Goal: Complete application form: Complete application form

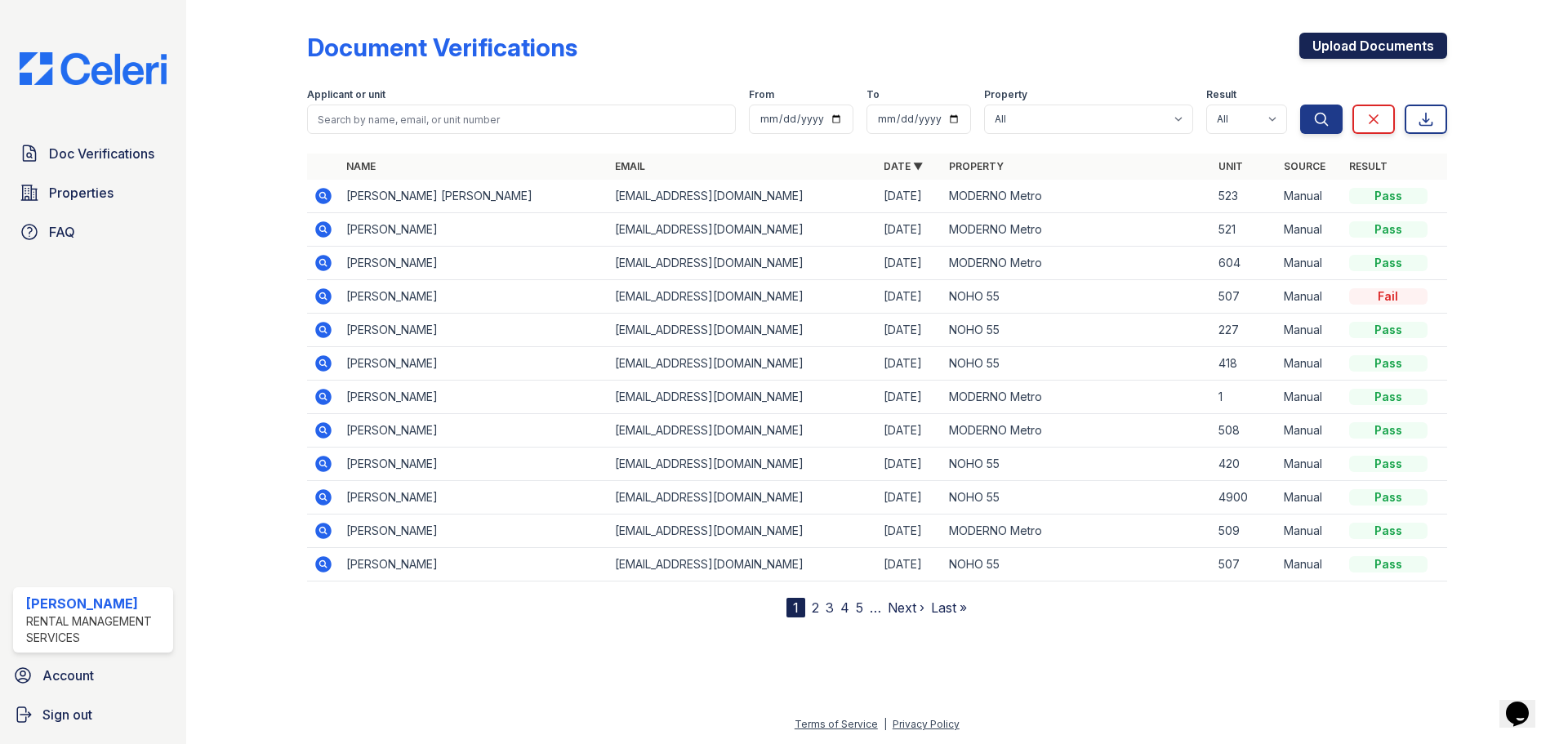
click at [1360, 45] on link "Upload Documents" at bounding box center [1373, 46] width 147 height 26
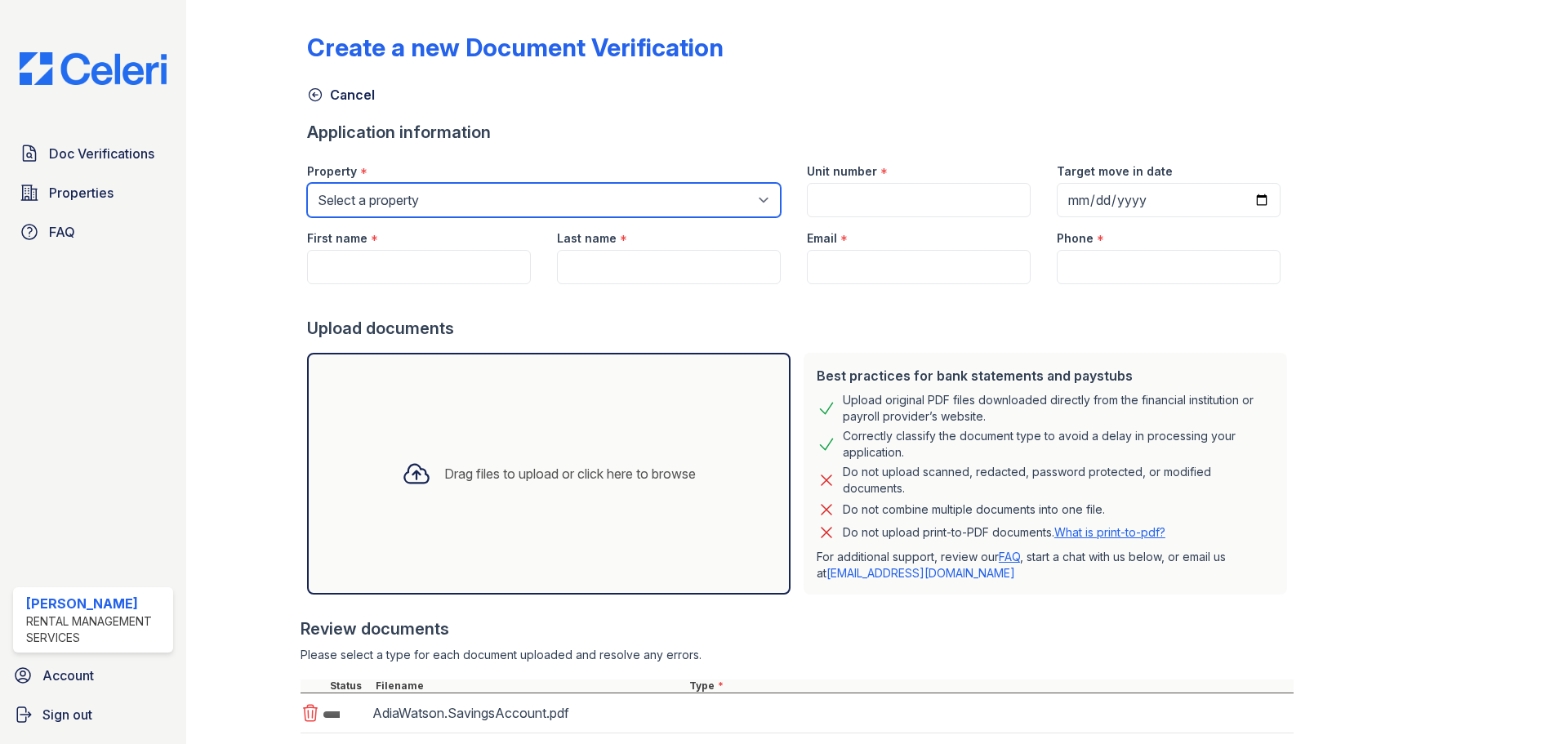
click at [394, 204] on select "Select a property MODERNO Metro NOHO 55" at bounding box center [543, 200] width 474 height 34
select select "45"
click at [307, 183] on select "Select a property MODERNO Metro NOHO 55" at bounding box center [543, 200] width 474 height 34
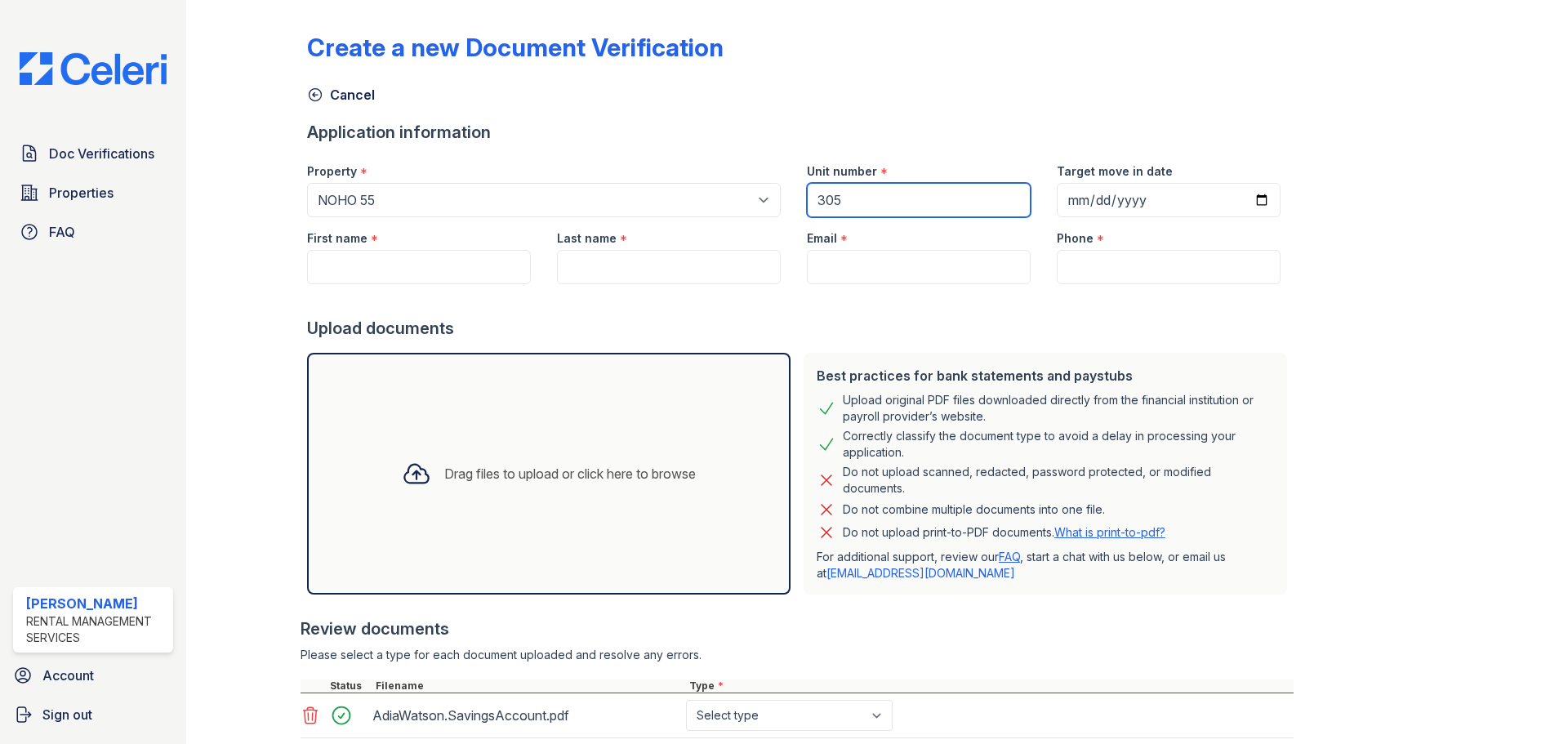
type input "305"
paste input "[PERSON_NAME]"
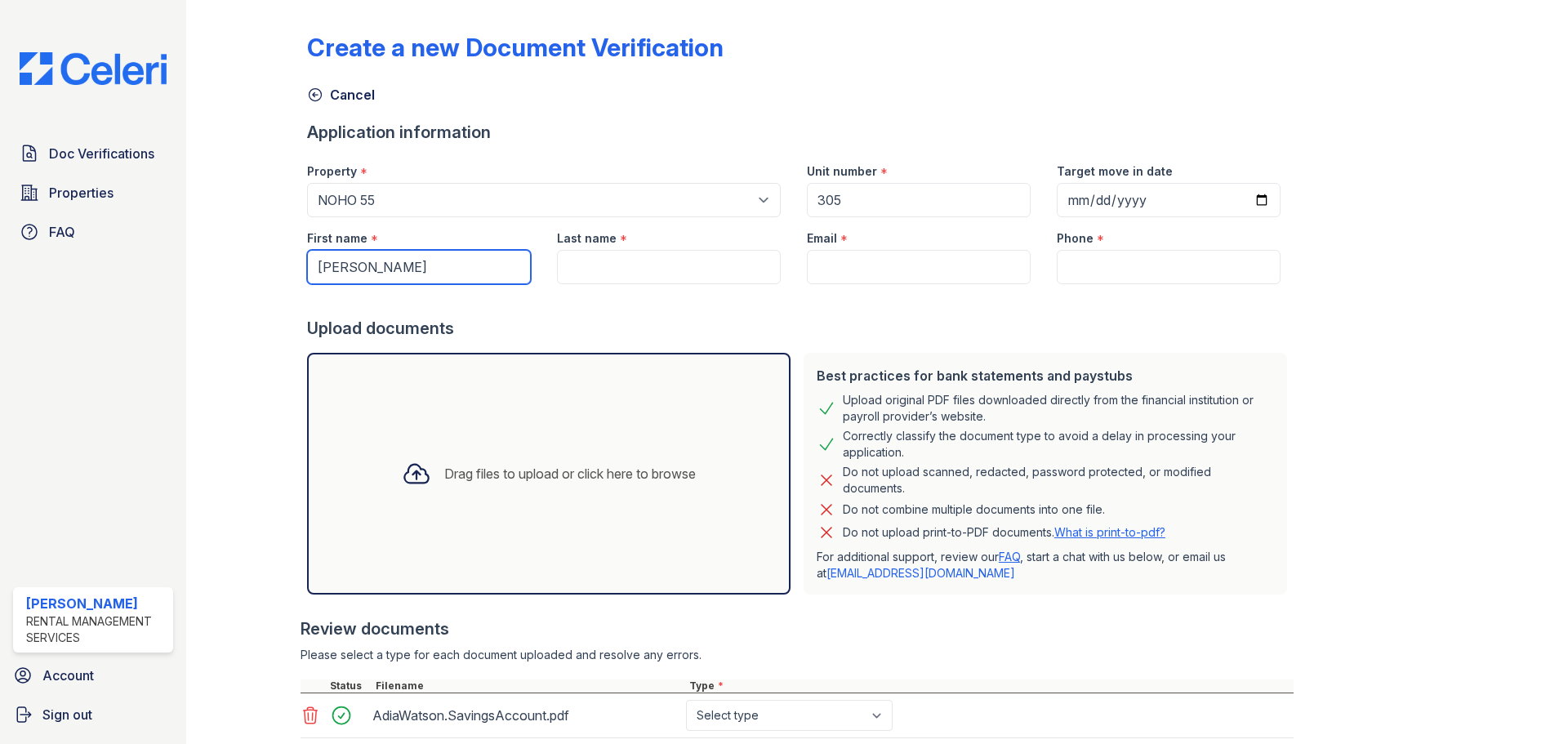
type input "[PERSON_NAME]"
paste input "[PERSON_NAME]"
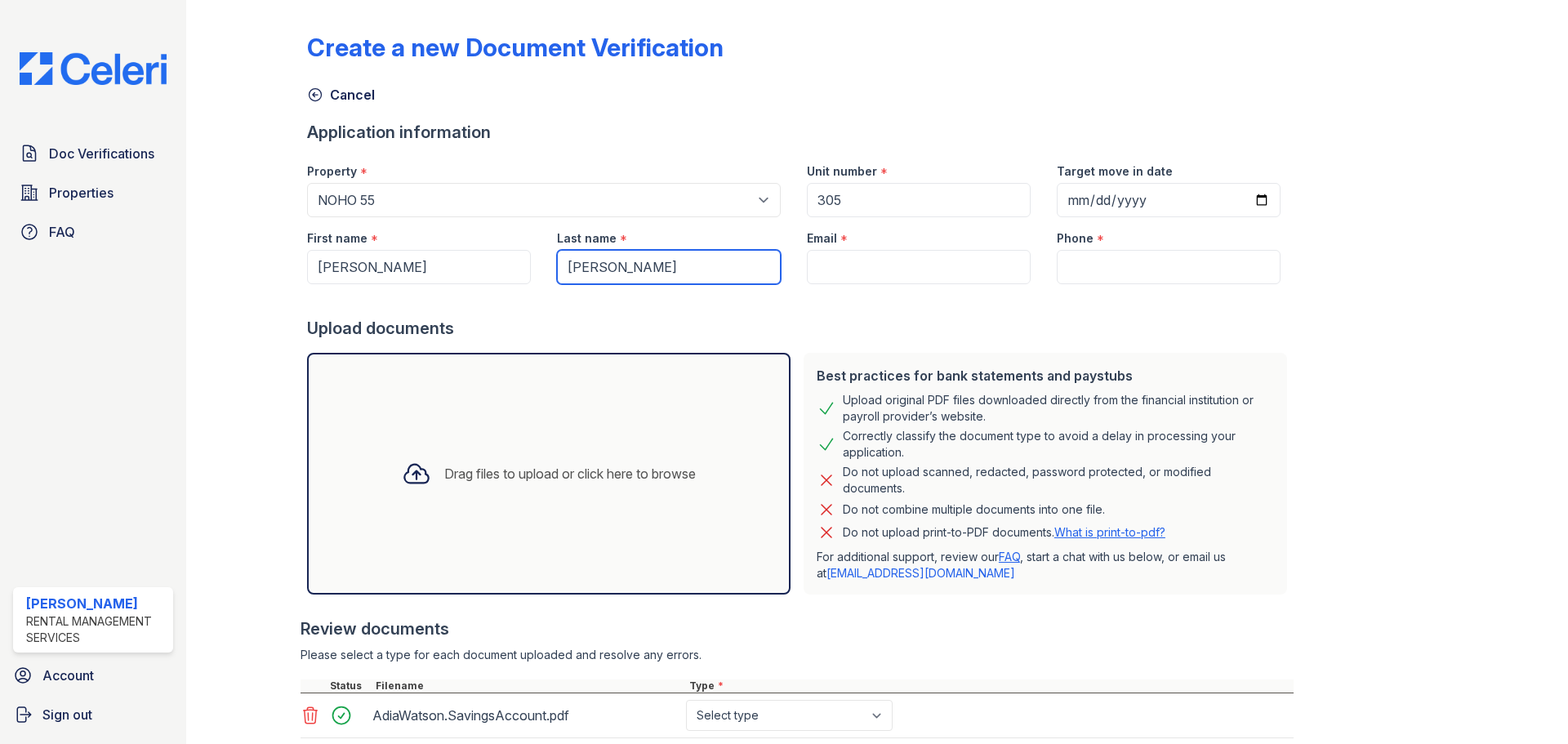
type input "[PERSON_NAME]"
type input "[EMAIL_ADDRESS][DOMAIN_NAME]"
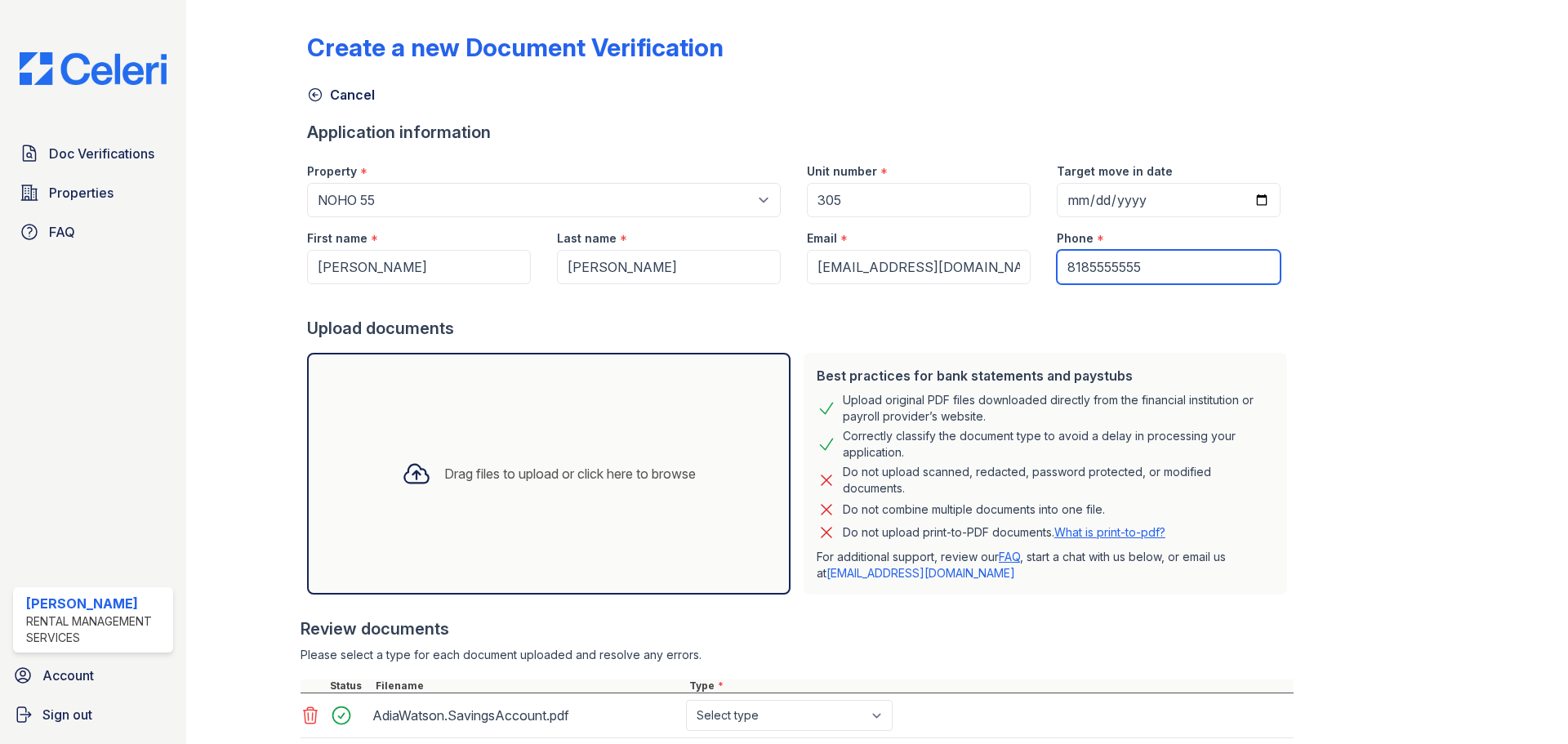
type input "8185555555"
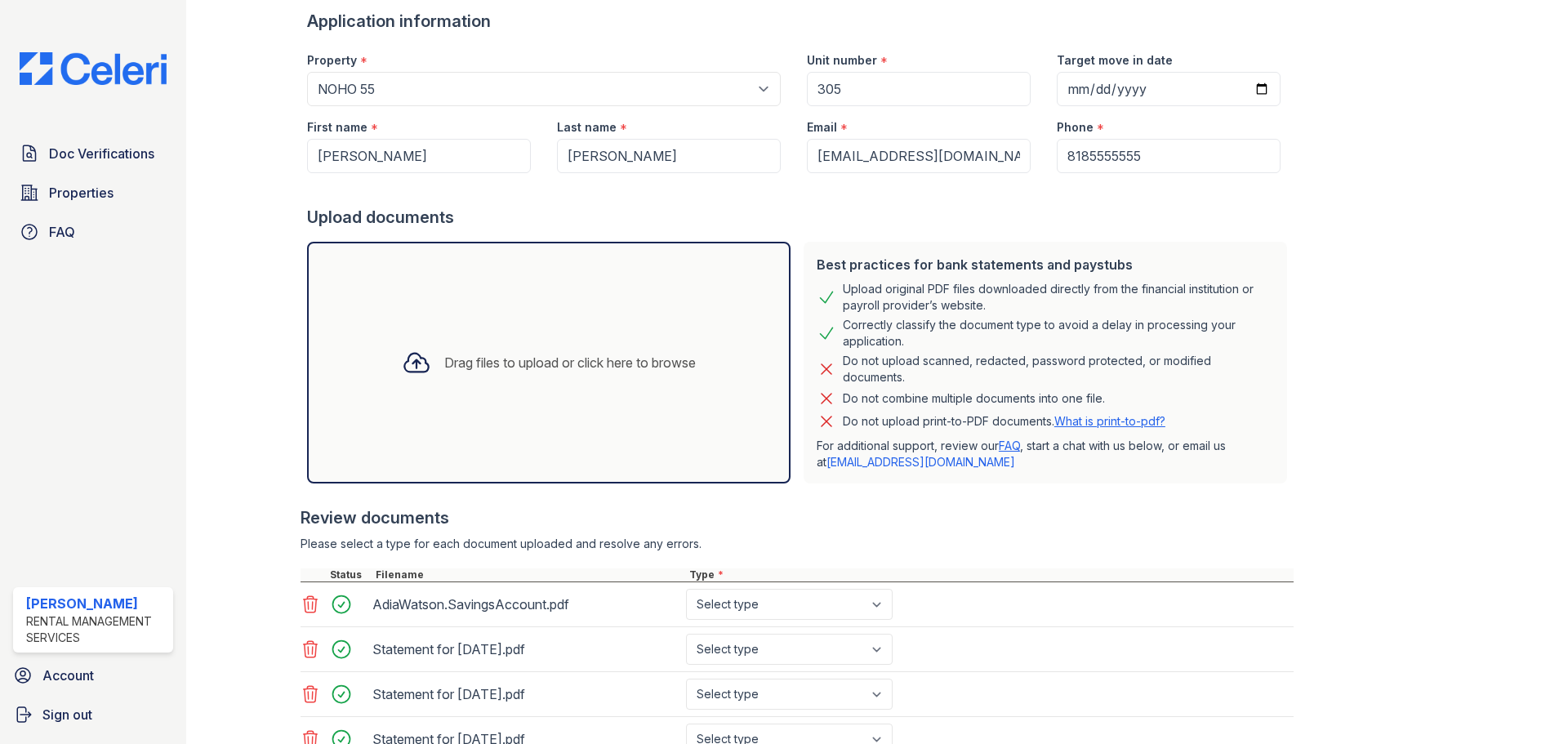
scroll to position [244, 0]
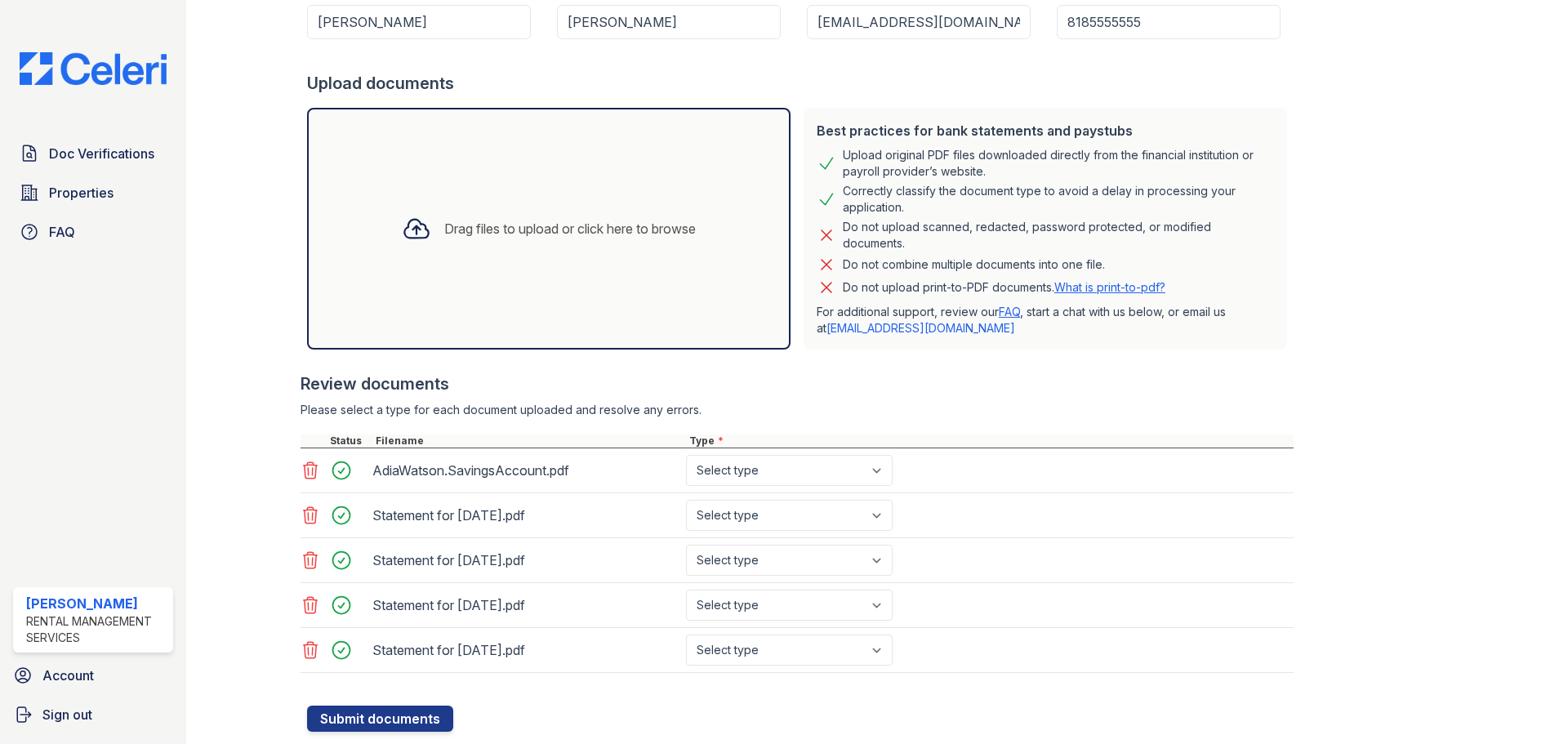
click at [723, 492] on div "AdiaWatson.SavingsAccount.pdf Select type Paystub Bank Statement Offer Letter T…" at bounding box center [797, 470] width 993 height 45
click at [737, 467] on select "Select type Paystub Bank Statement Offer Letter Tax Documents Benefit Award Let…" at bounding box center [789, 470] width 207 height 31
click at [686, 455] on select "Select type Paystub Bank Statement Offer Letter Tax Documents Benefit Award Let…" at bounding box center [789, 470] width 207 height 31
select select "bank_statement"
select select "paystub"
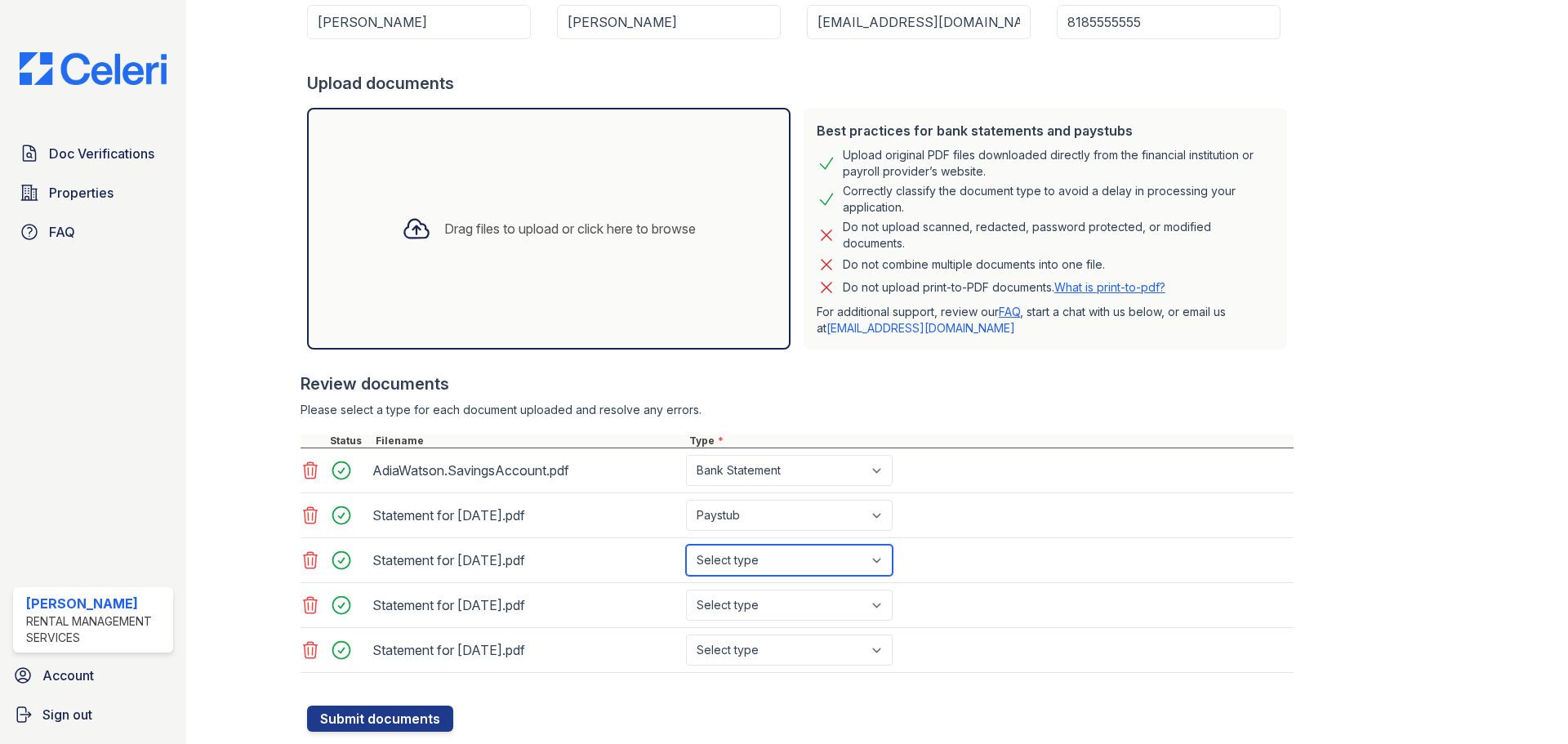
select select "paystub"
click at [307, 705] on button "Submit documents" at bounding box center [379, 718] width 147 height 26
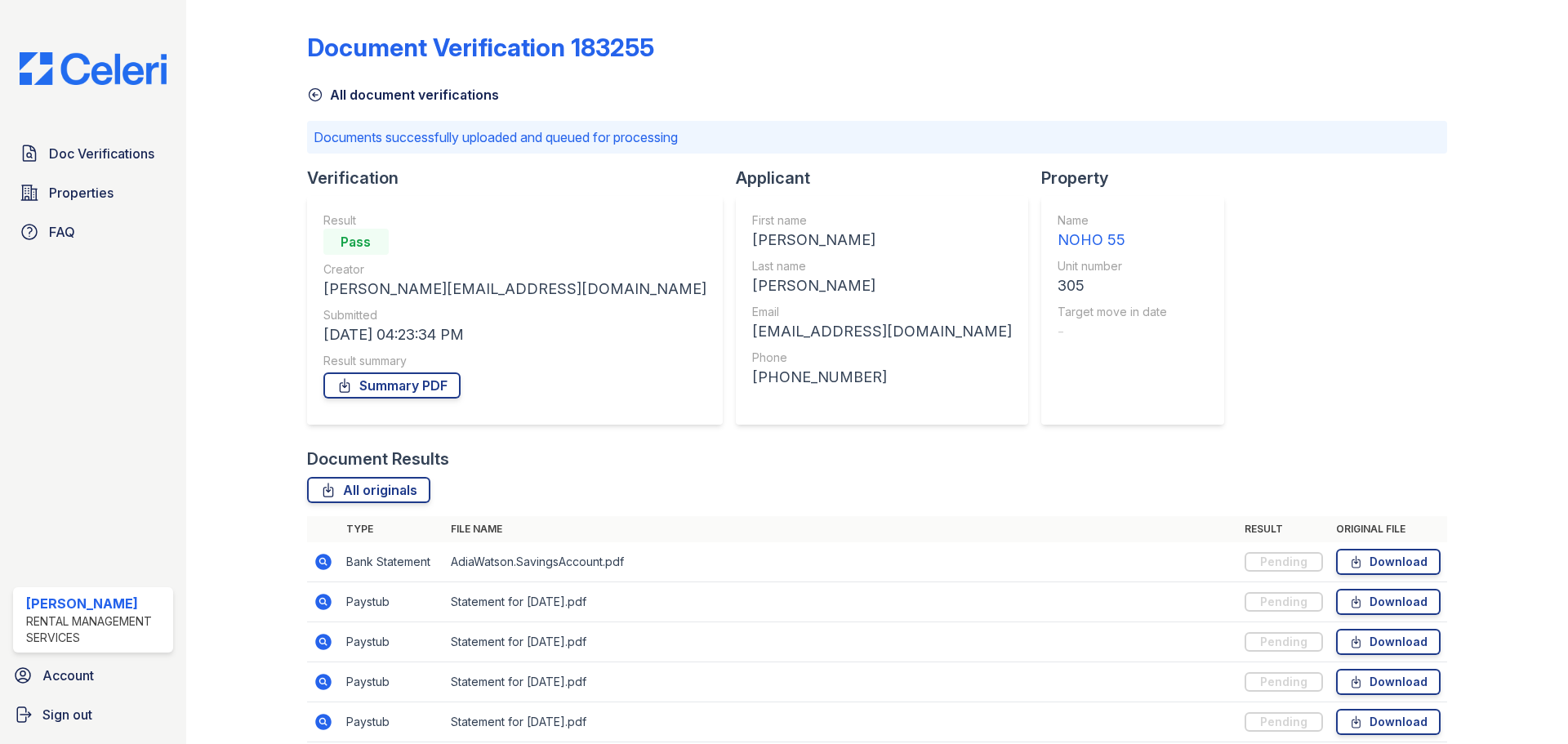
click at [1173, 271] on div "Document Verification 183255 All document verifications Documents successfully …" at bounding box center [876, 382] width 1140 height 752
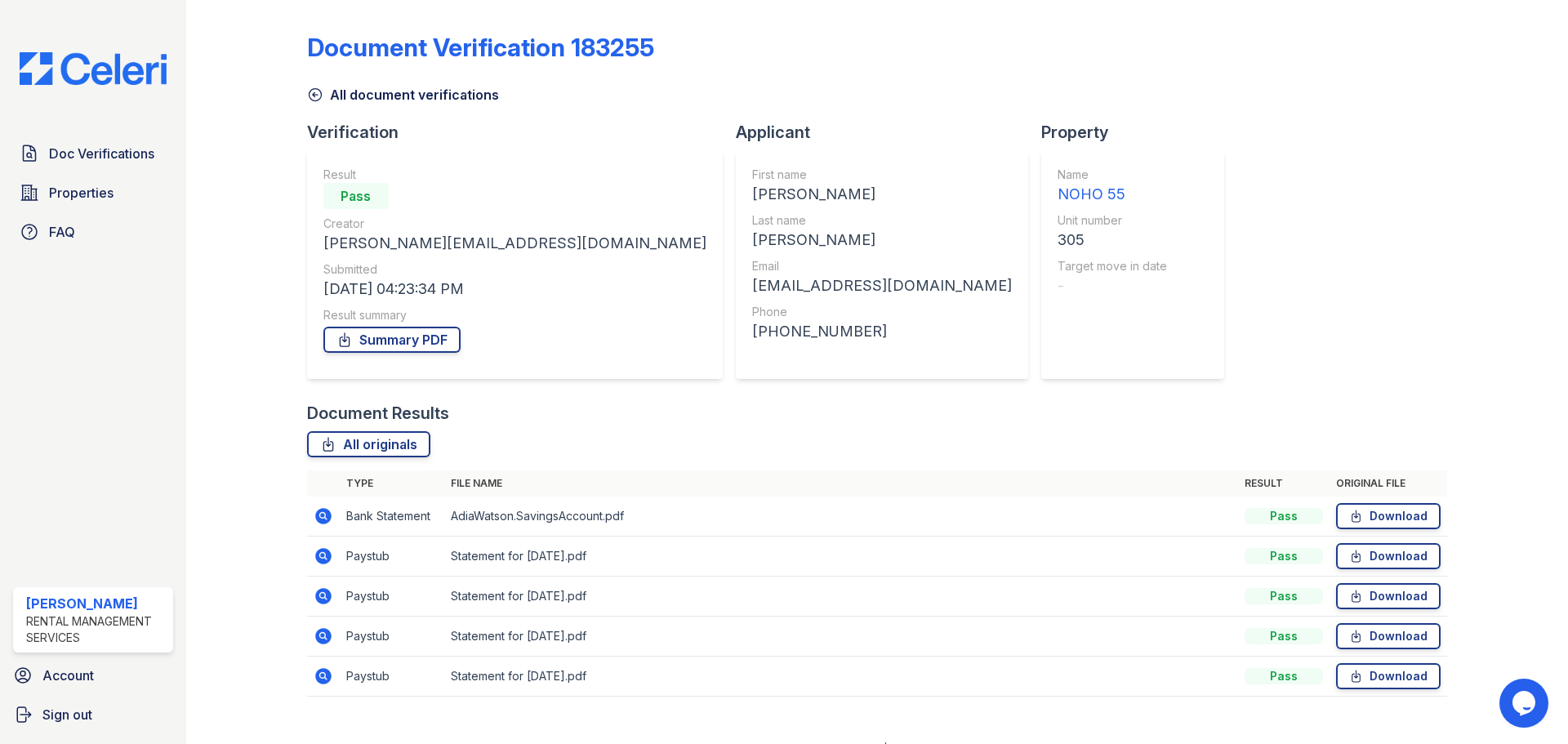
drag, startPoint x: 1256, startPoint y: 304, endPoint x: 520, endPoint y: -59, distance: 820.6
